Goal: Task Accomplishment & Management: Complete application form

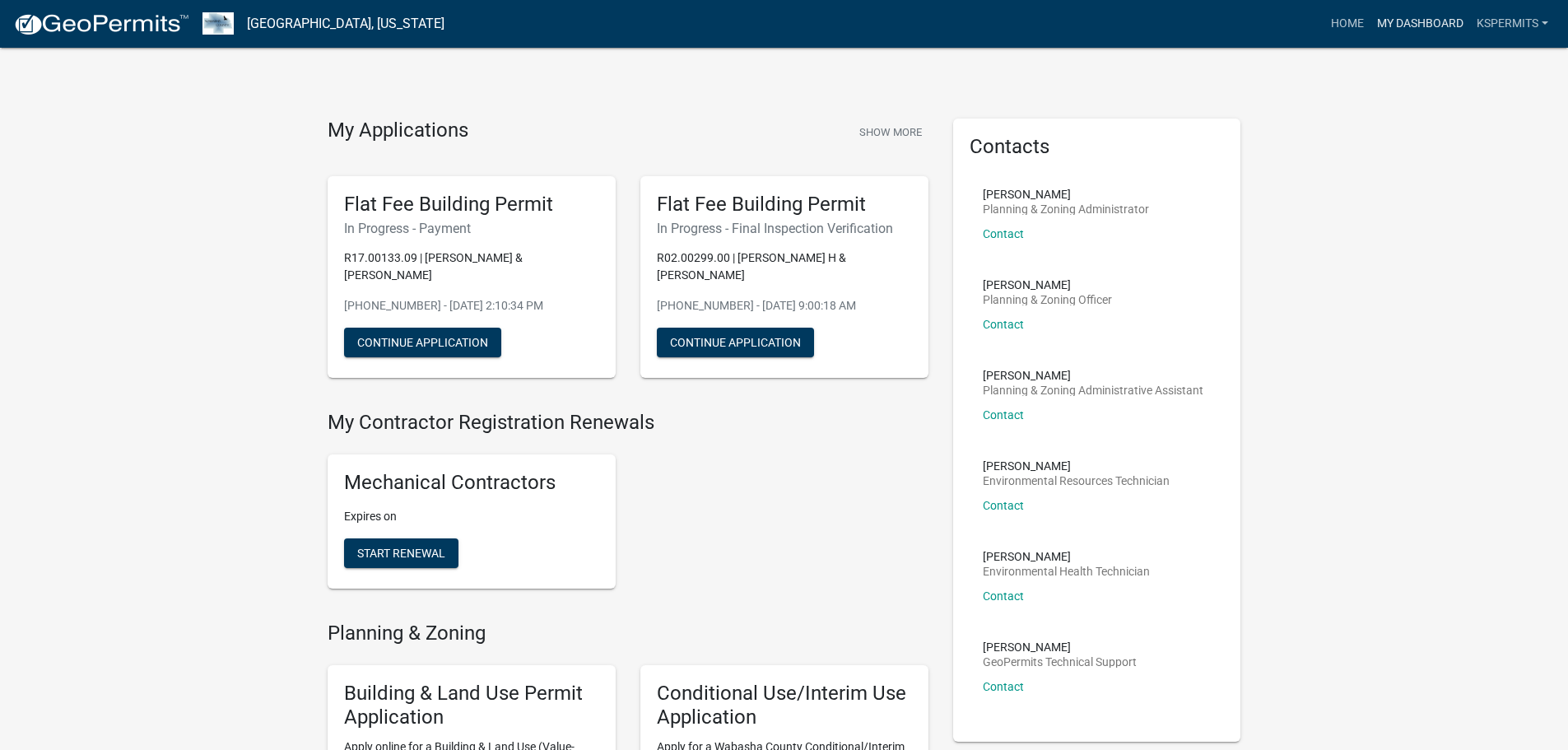
click at [1442, 25] on link "My Dashboard" at bounding box center [1419, 24] width 99 height 31
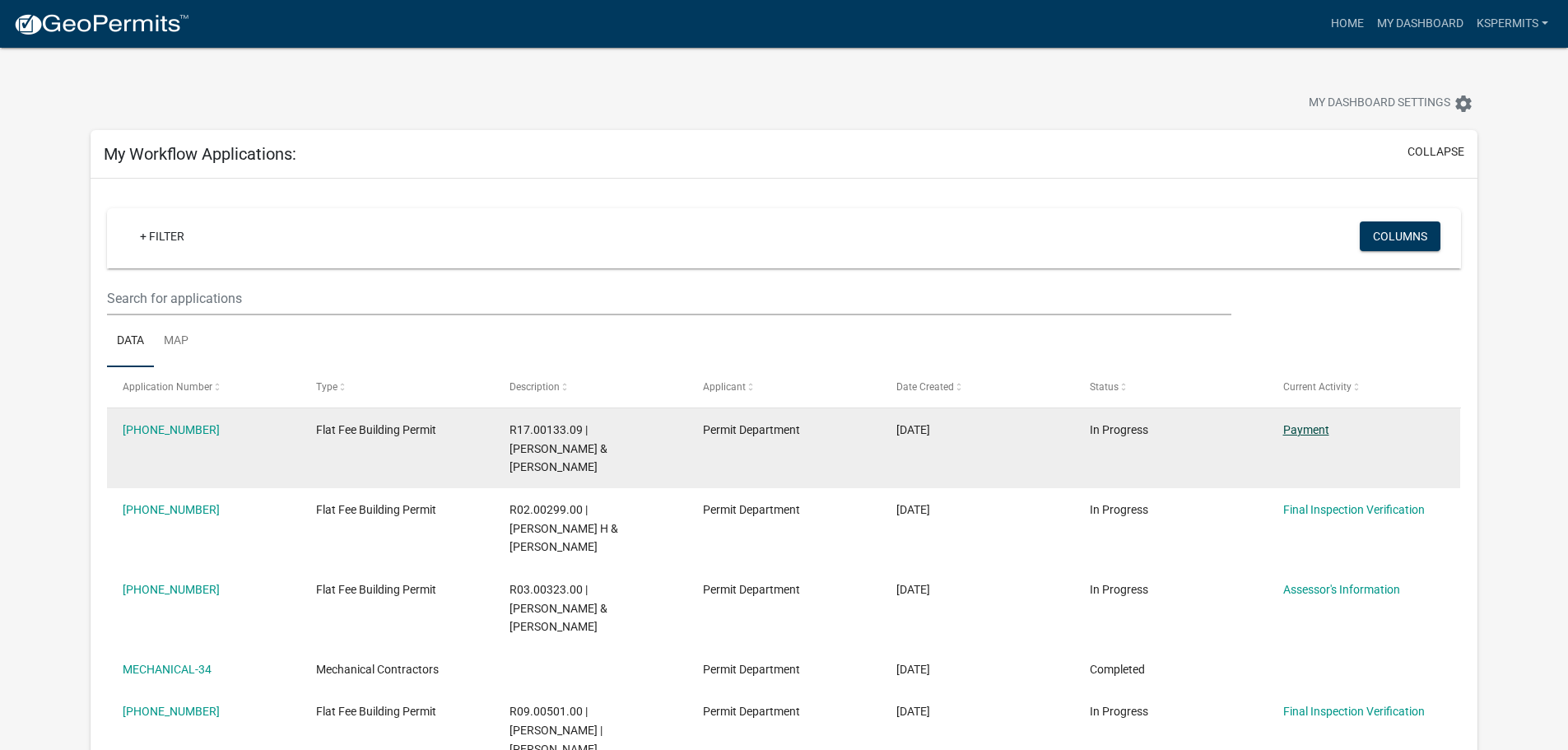
click at [1301, 432] on link "Payment" at bounding box center [1305, 430] width 47 height 13
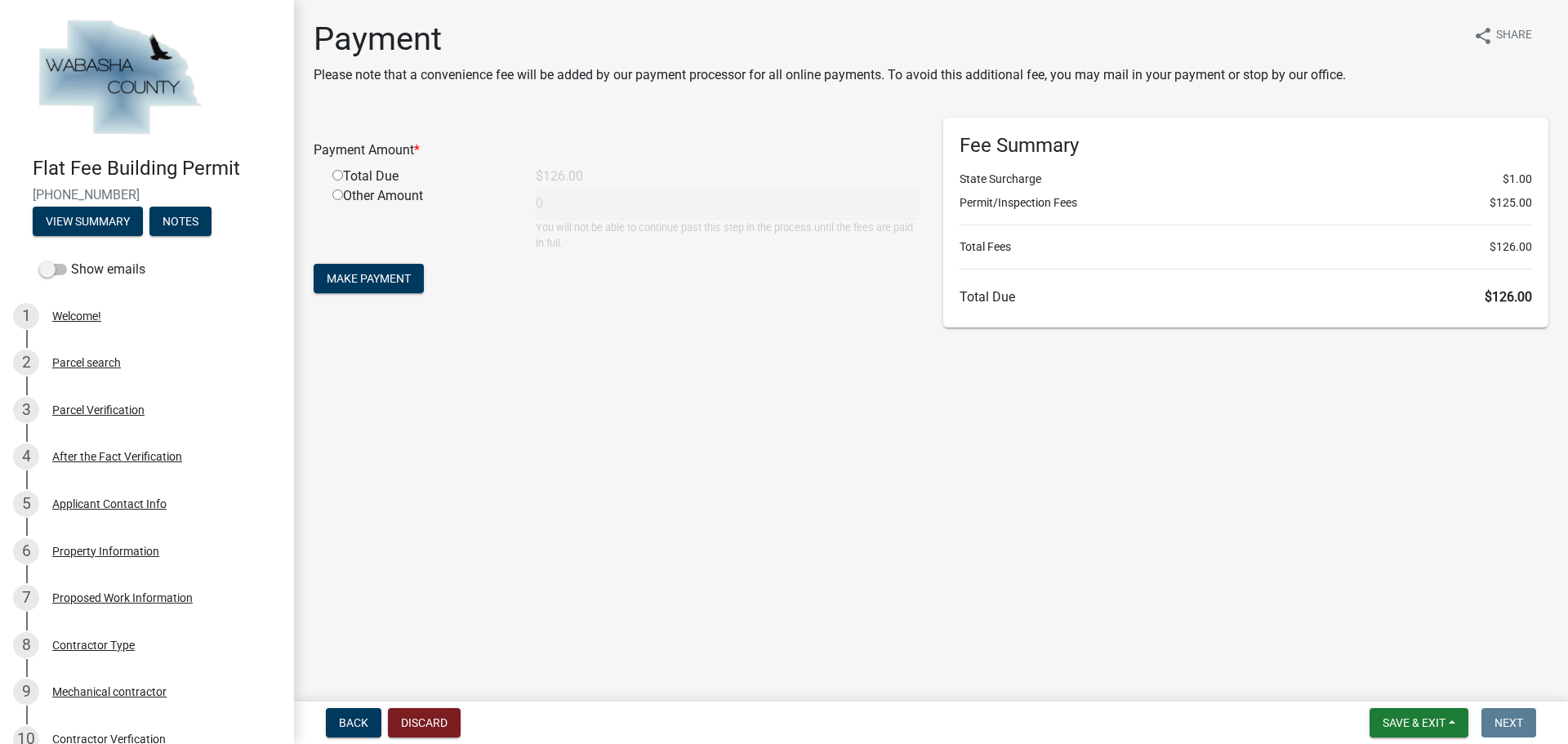
click at [397, 175] on div "Total Due" at bounding box center [422, 176] width 204 height 20
click at [339, 174] on input "radio" at bounding box center [338, 176] width 11 height 11
radio input "true"
type input "126"
click at [385, 275] on span "Make Payment" at bounding box center [368, 278] width 84 height 13
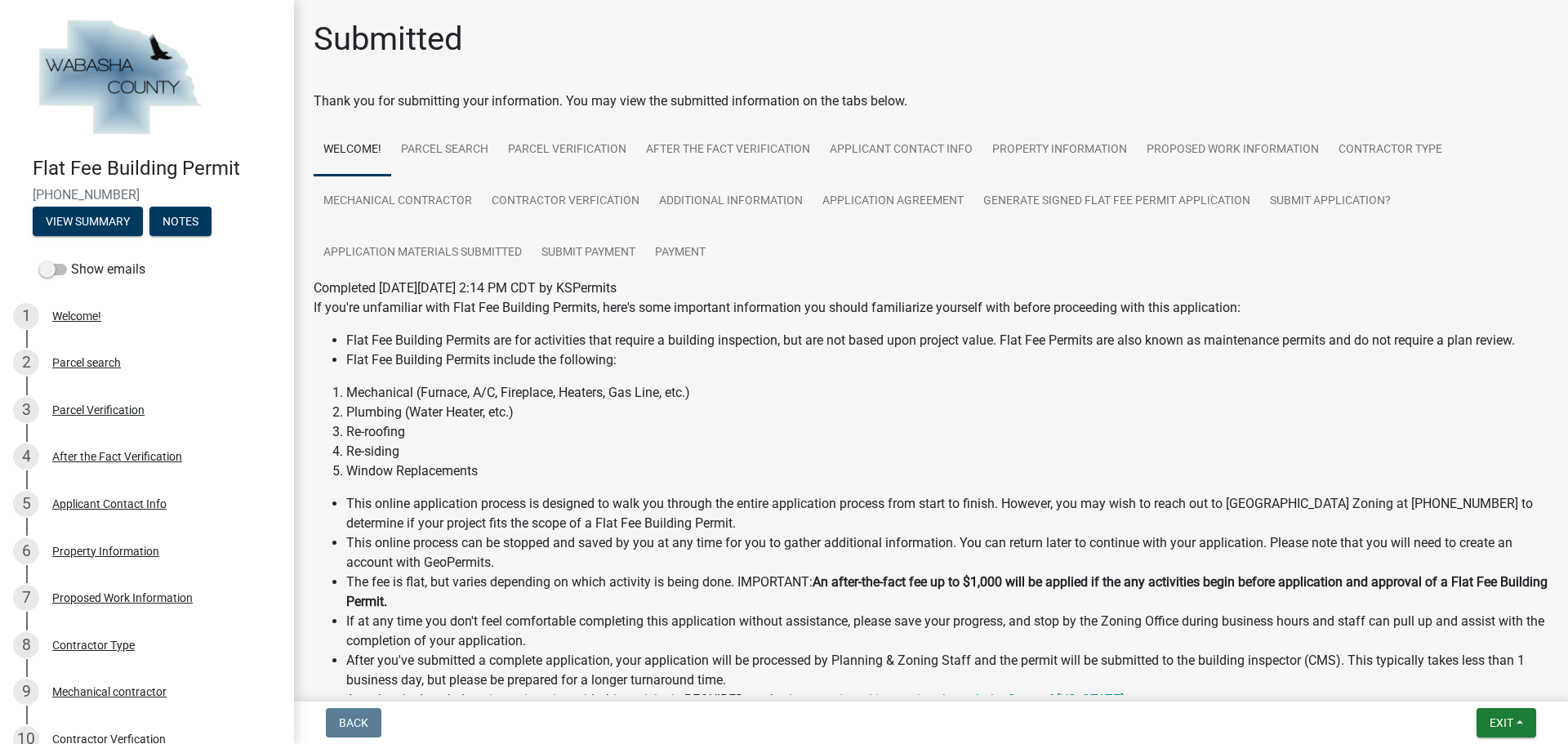
click at [919, 437] on li "Re-roofing" at bounding box center [947, 432] width 1202 height 20
click at [1507, 720] on span "Exit" at bounding box center [1501, 722] width 24 height 13
click at [1496, 703] on div "Save Save & Exit" at bounding box center [1471, 660] width 130 height 91
click at [1496, 691] on button "Save & Exit" at bounding box center [1471, 680] width 130 height 39
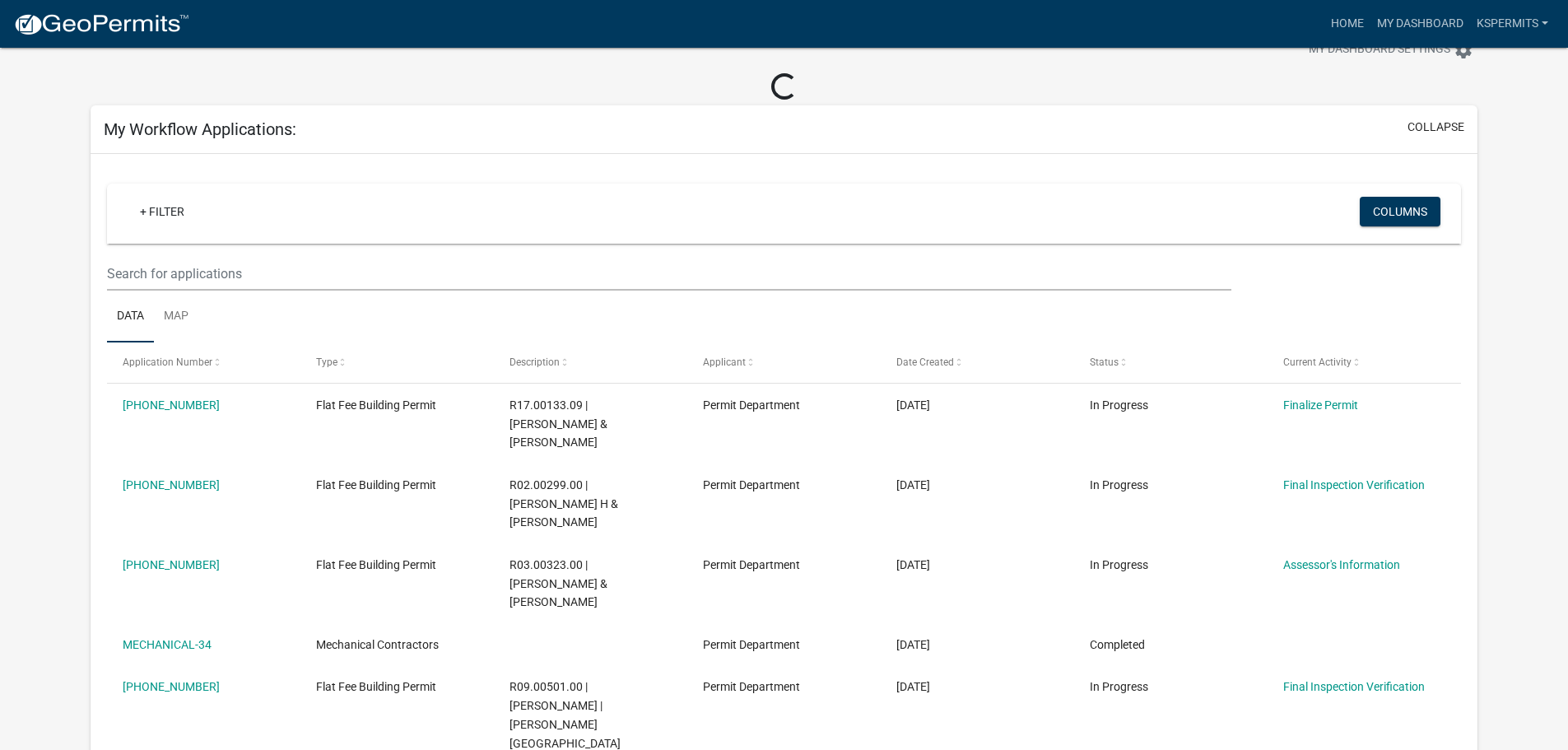
scroll to position [82, 0]
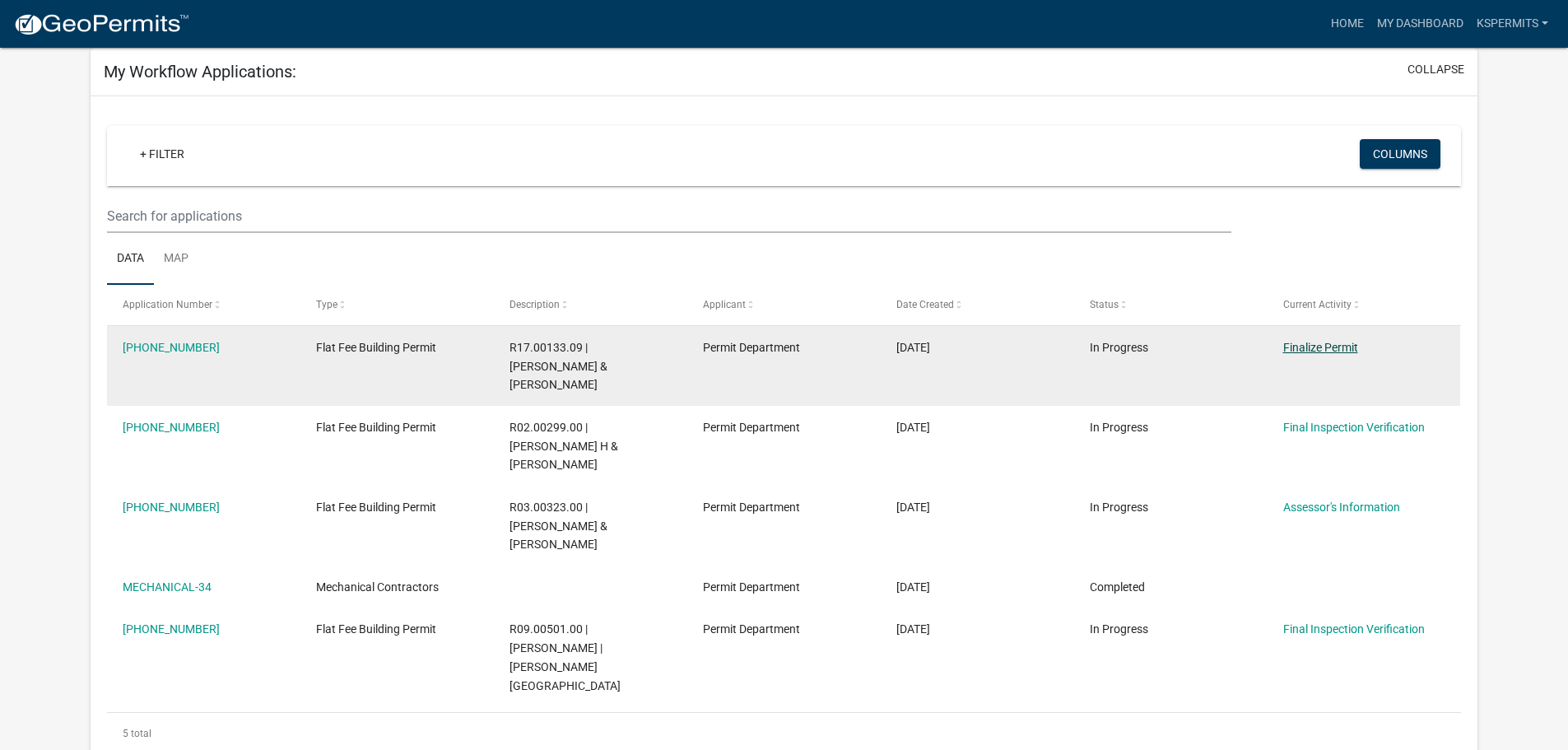
click at [1308, 349] on link "Finalize Permit" at bounding box center [1320, 347] width 75 height 13
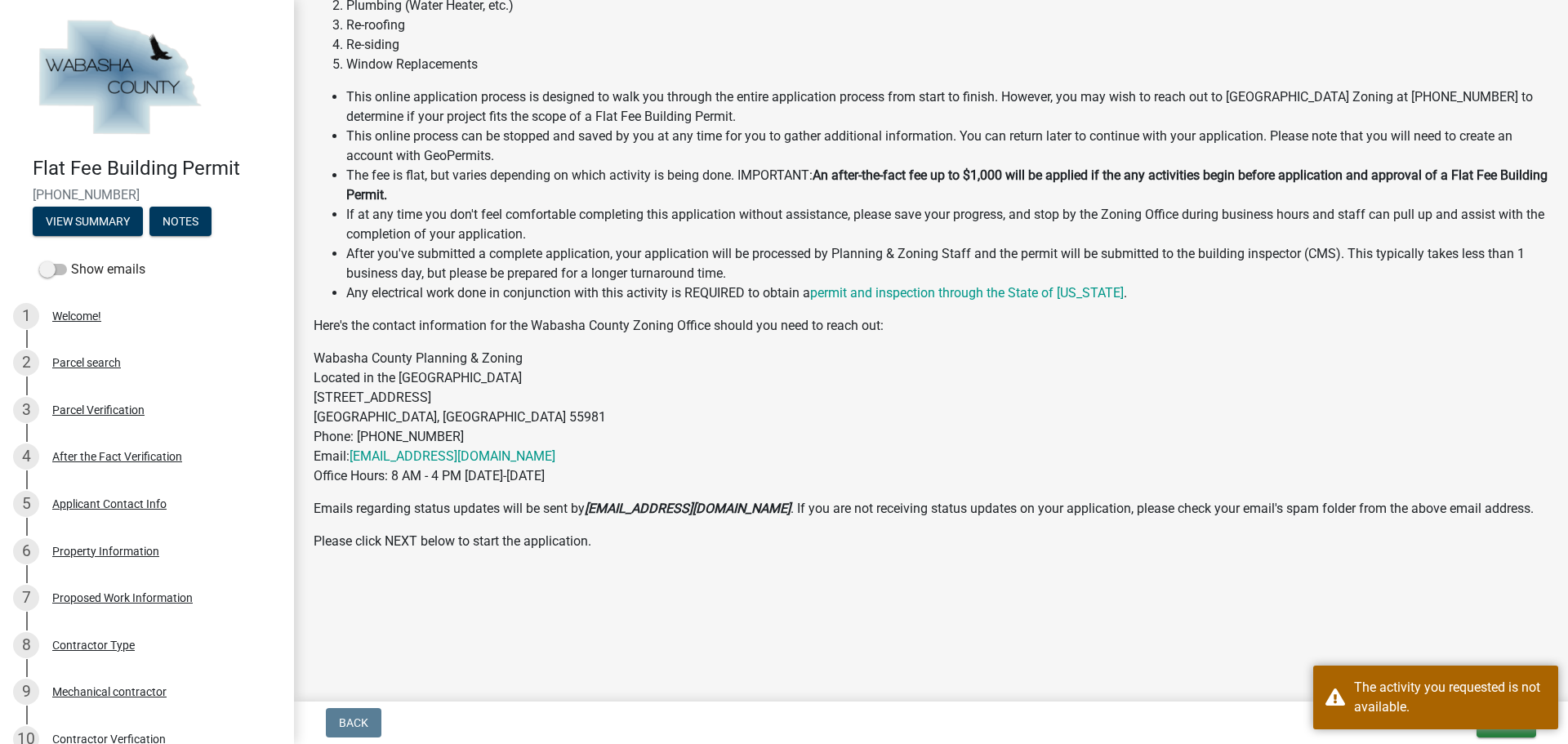
scroll to position [408, 0]
